Goal: Task Accomplishment & Management: Manage account settings

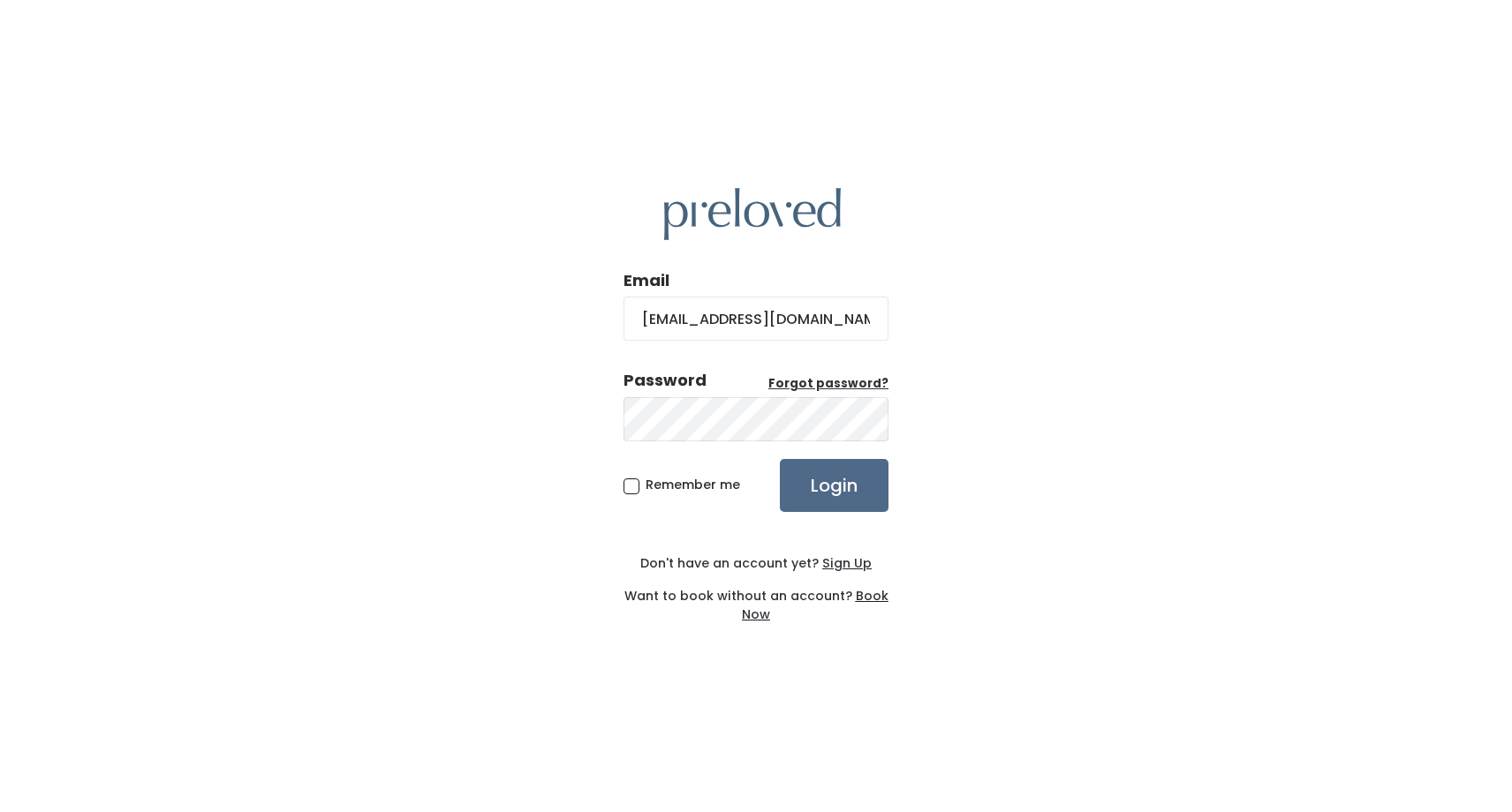
type input "[EMAIL_ADDRESS][DOMAIN_NAME]"
click at [780, 459] on input "Login" at bounding box center [834, 486] width 109 height 53
